Goal: Information Seeking & Learning: Learn about a topic

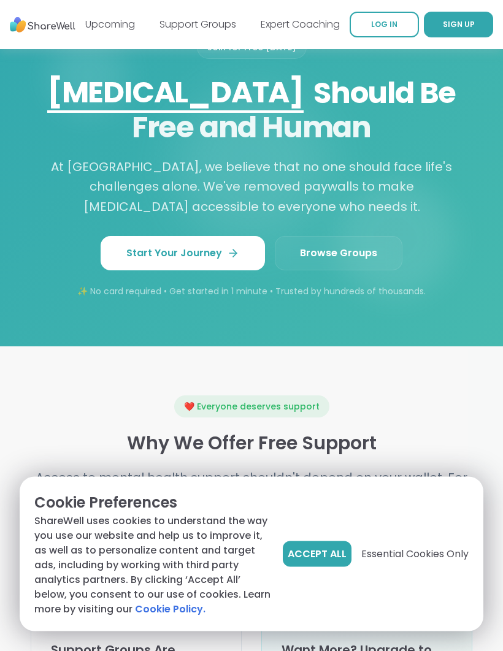
scroll to position [1365, 0]
click at [410, 562] on span "Essential Cookies Only" at bounding box center [414, 554] width 107 height 15
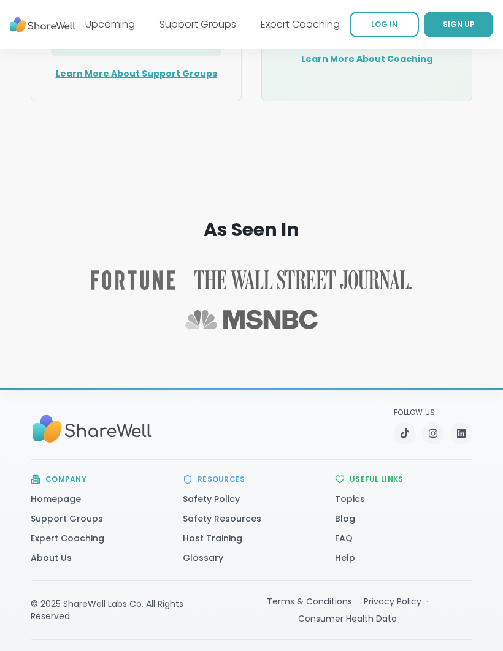
scroll to position [2240, 0]
click at [50, 525] on link "Support Groups" at bounding box center [67, 519] width 72 height 12
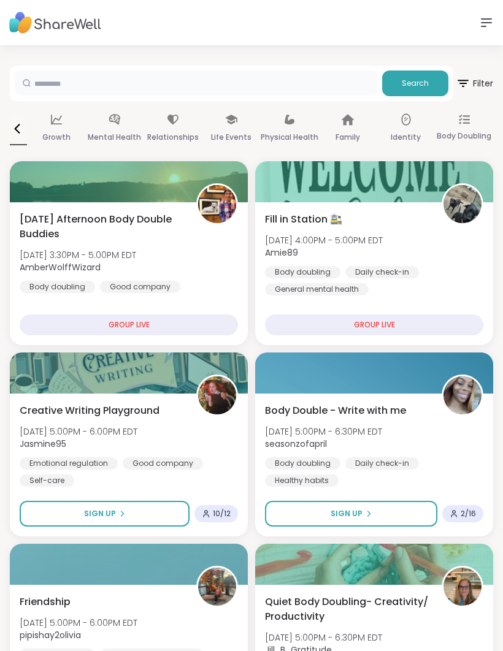
click at [239, 91] on input "text" at bounding box center [196, 83] width 362 height 25
type input "*****"
click at [419, 83] on span "Search" at bounding box center [415, 83] width 27 height 11
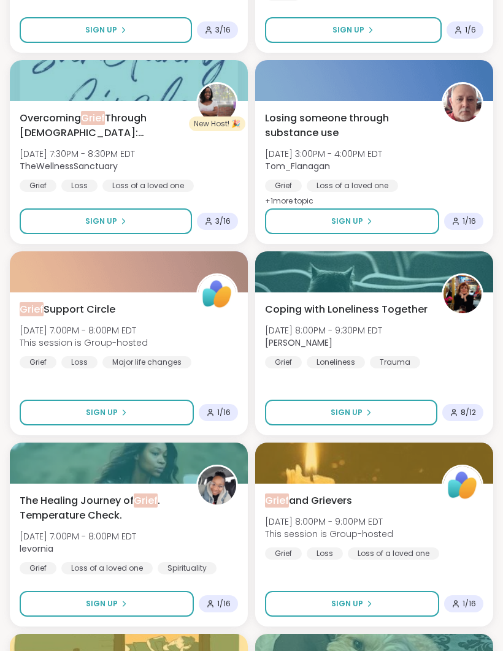
scroll to position [1249, 0]
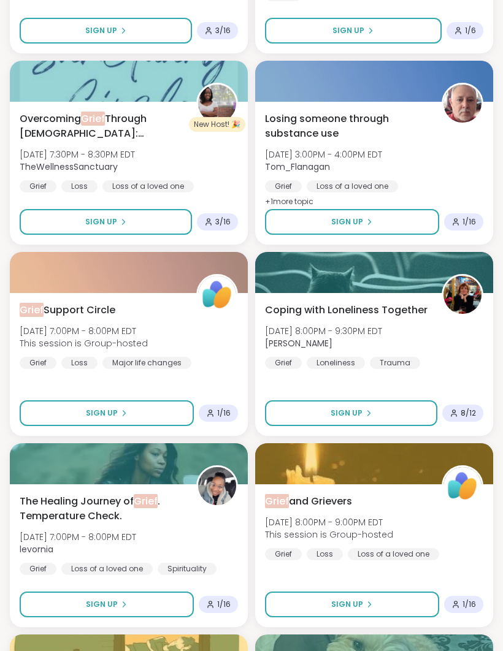
click at [315, 133] on span "Losing someone through substance use" at bounding box center [346, 126] width 163 height 29
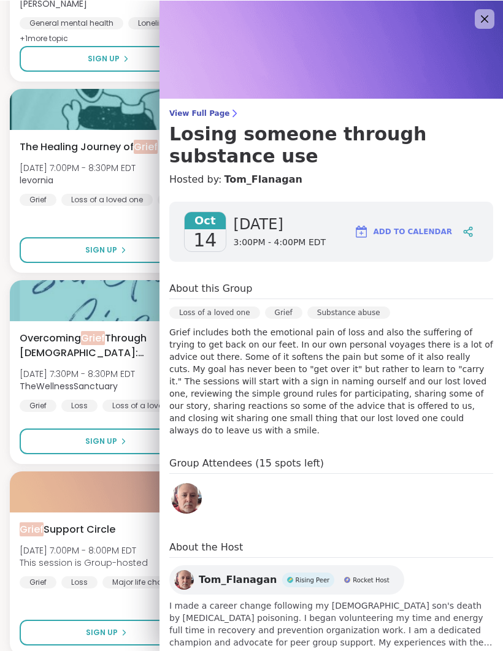
scroll to position [1029, 0]
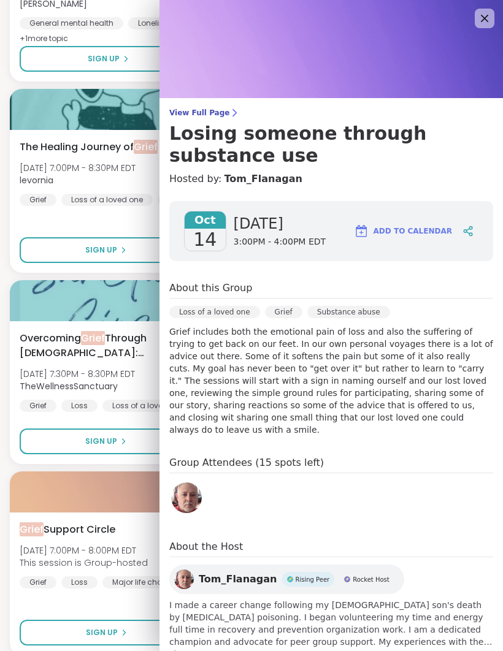
click at [185, 112] on span "View Full Page" at bounding box center [331, 113] width 324 height 10
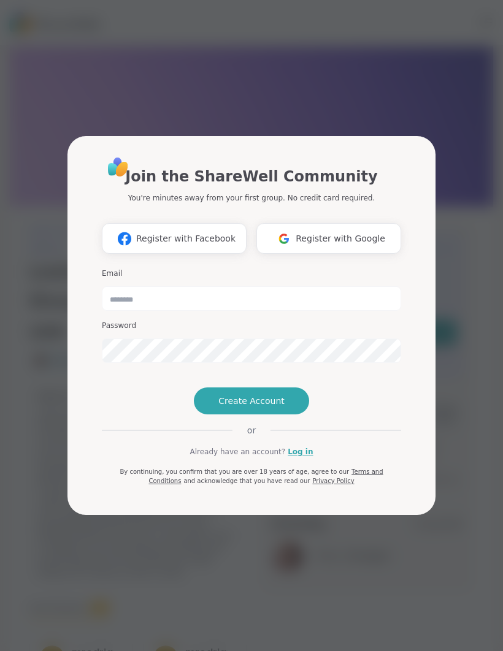
click at [39, 551] on div "Join the ShareWell Community You're minutes away from your first group. No cred…" at bounding box center [251, 325] width 488 height 651
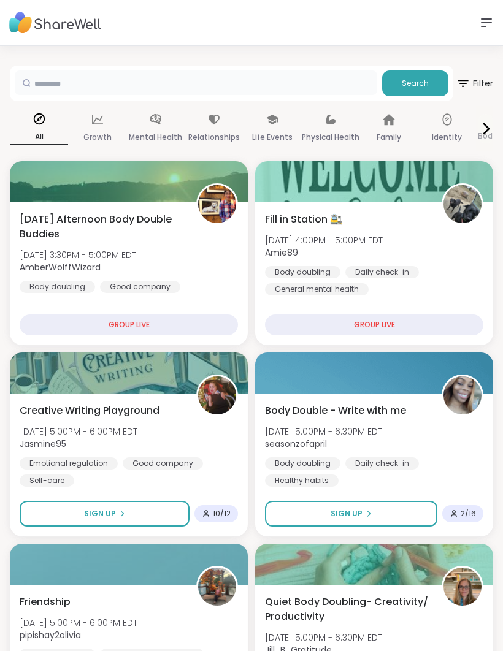
click at [64, 91] on input "text" at bounding box center [196, 83] width 362 height 25
type input "*****"
click at [417, 83] on span "Search" at bounding box center [415, 83] width 27 height 11
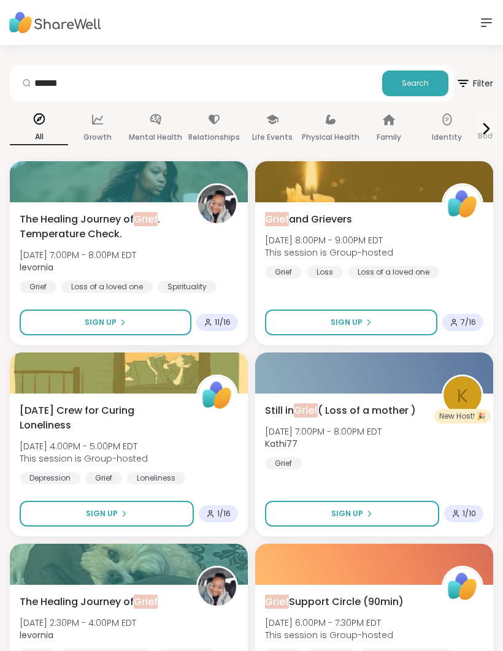
click at [469, 82] on icon at bounding box center [463, 83] width 15 height 15
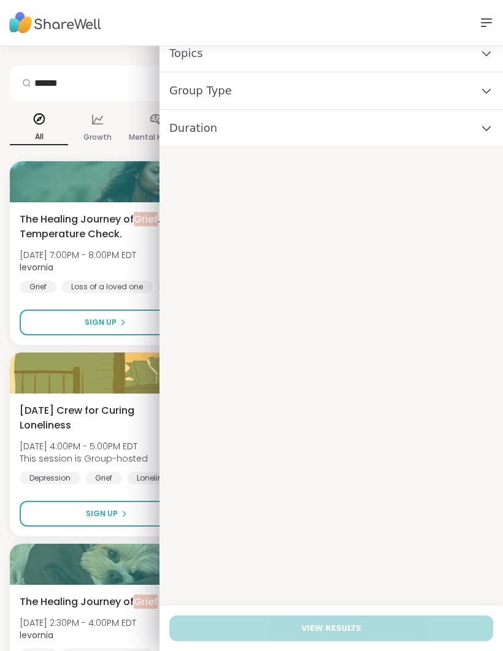
click at [483, 56] on icon at bounding box center [486, 53] width 13 height 9
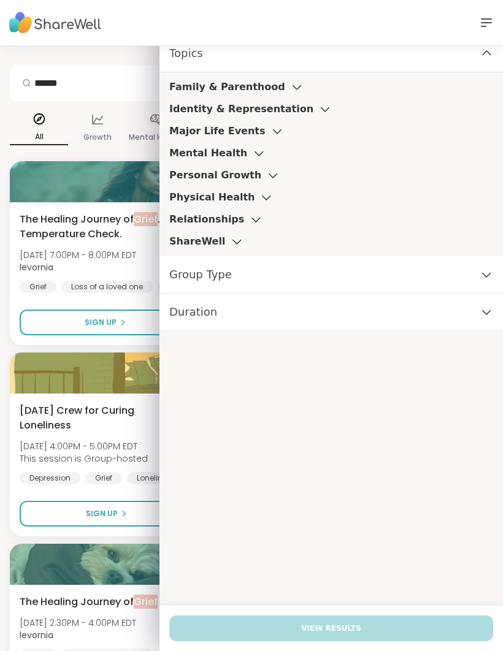
click at [256, 137] on div "Major Life Events" at bounding box center [226, 131] width 115 height 15
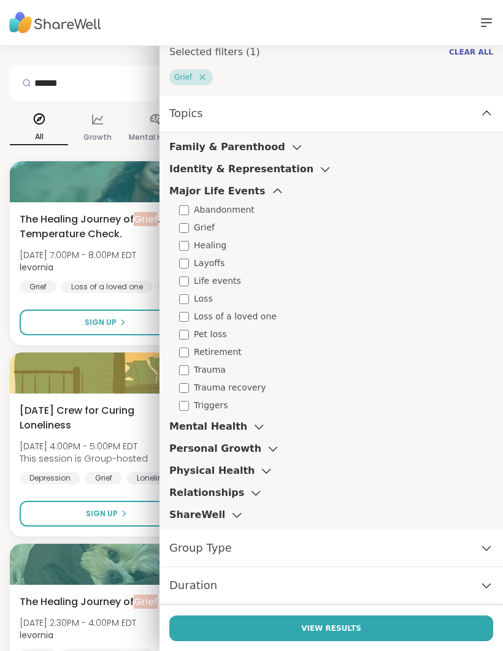
click at [351, 635] on button "View Results" at bounding box center [331, 629] width 324 height 26
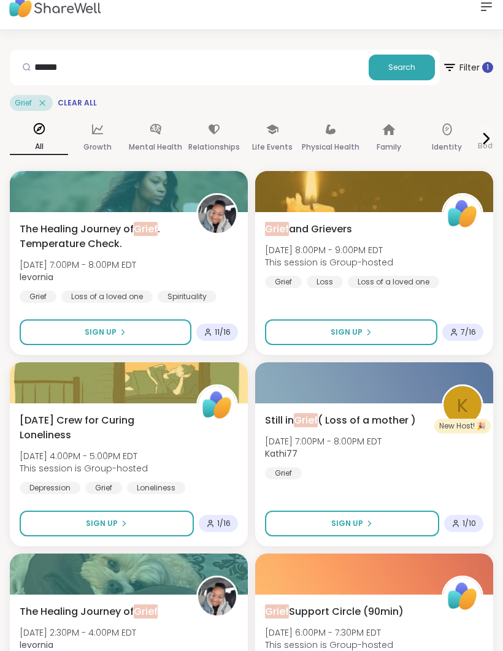
scroll to position [16, 0]
click at [311, 250] on span "[DATE] 8:00PM - 9:00PM EDT" at bounding box center [329, 250] width 128 height 12
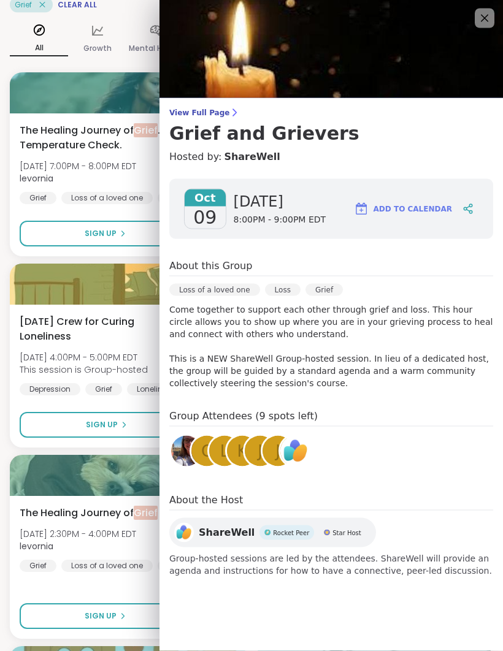
scroll to position [0, 0]
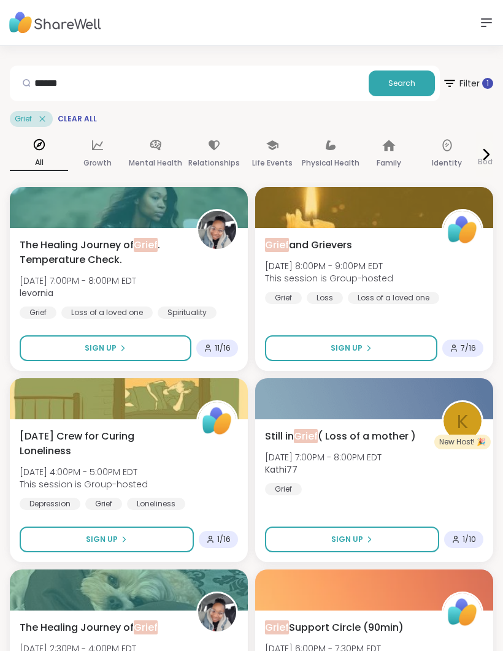
click at [328, 245] on span "Grief and Grievers" at bounding box center [308, 245] width 87 height 15
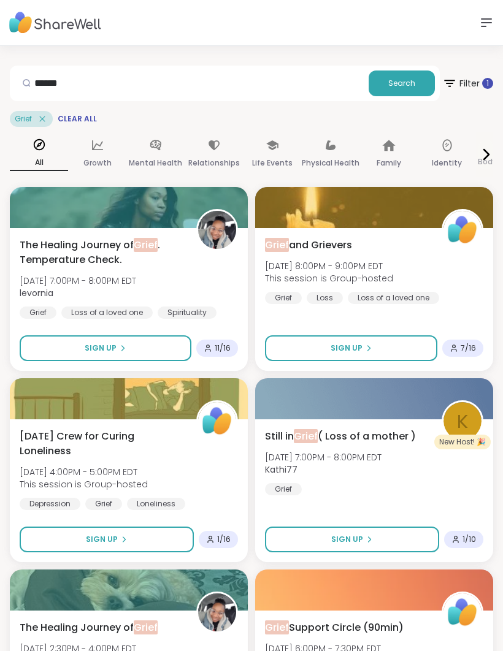
click at [481, 26] on icon at bounding box center [486, 22] width 10 height 7
